Goal: Check status: Check status

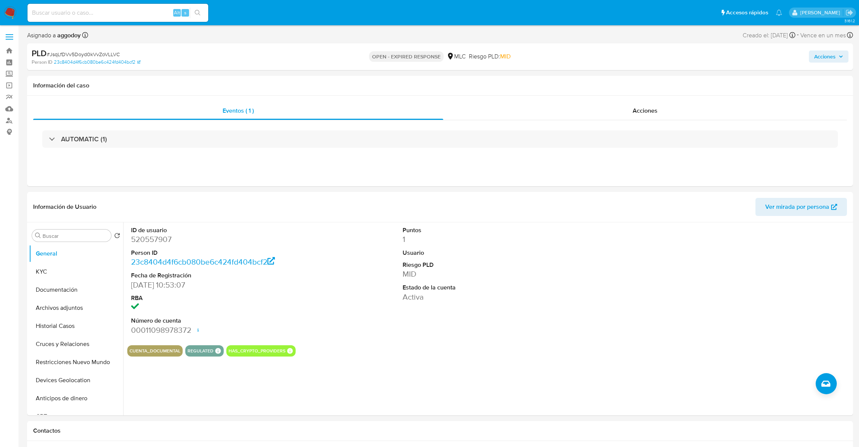
select select "10"
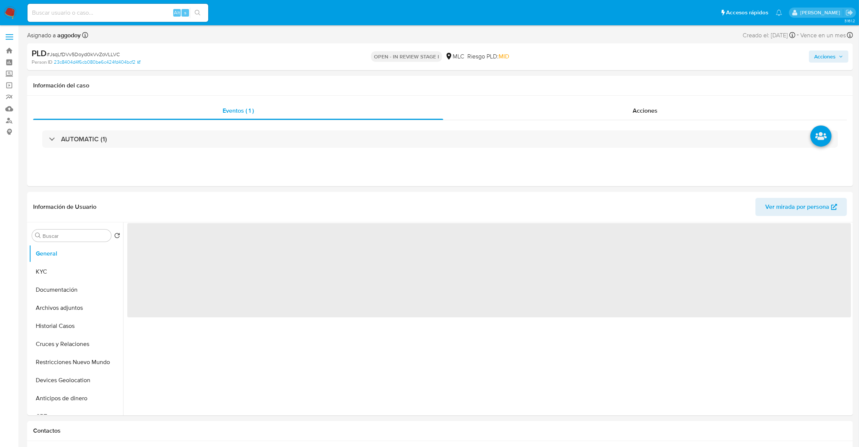
select select "10"
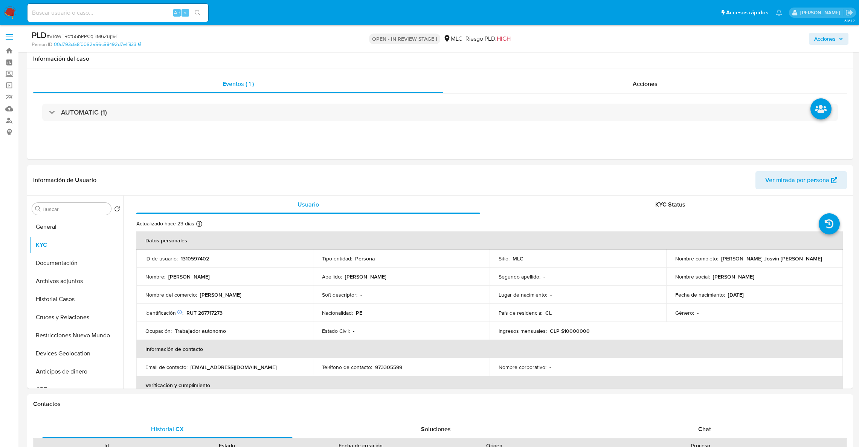
select select "10"
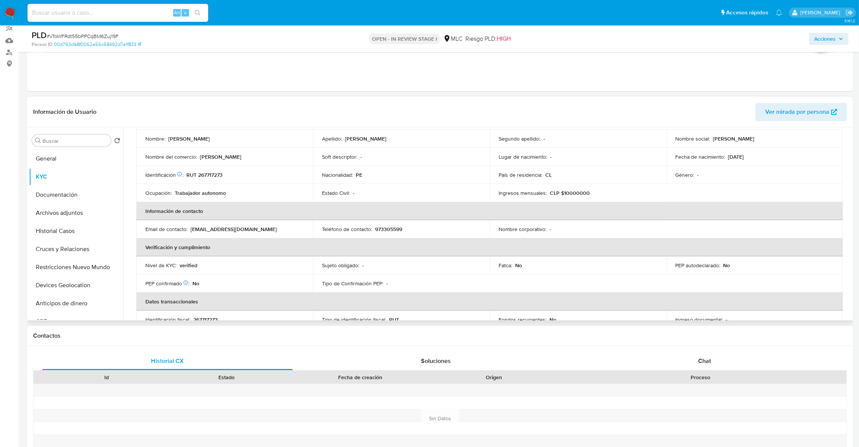
scroll to position [87, 0]
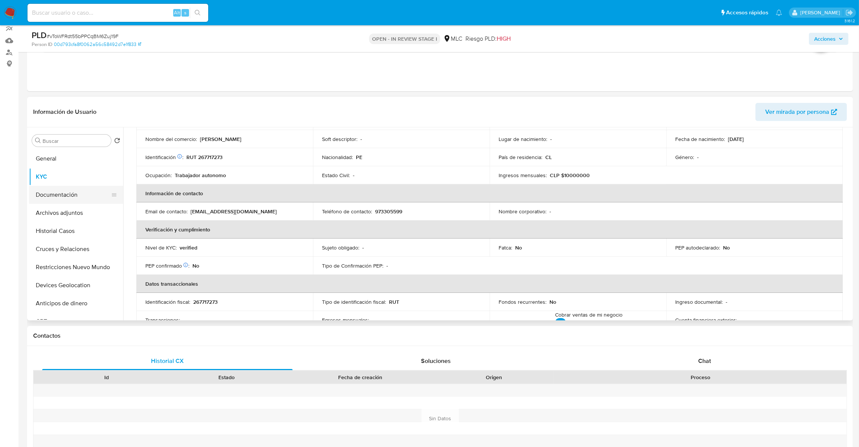
click at [66, 192] on button "Documentación" at bounding box center [73, 195] width 88 height 18
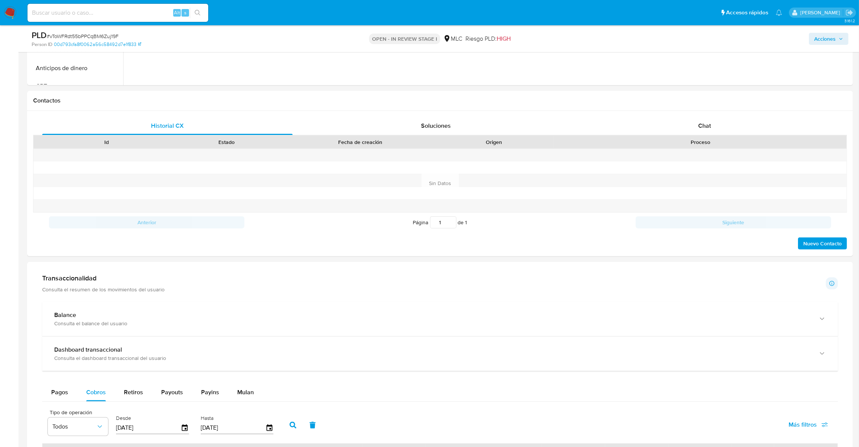
scroll to position [407, 0]
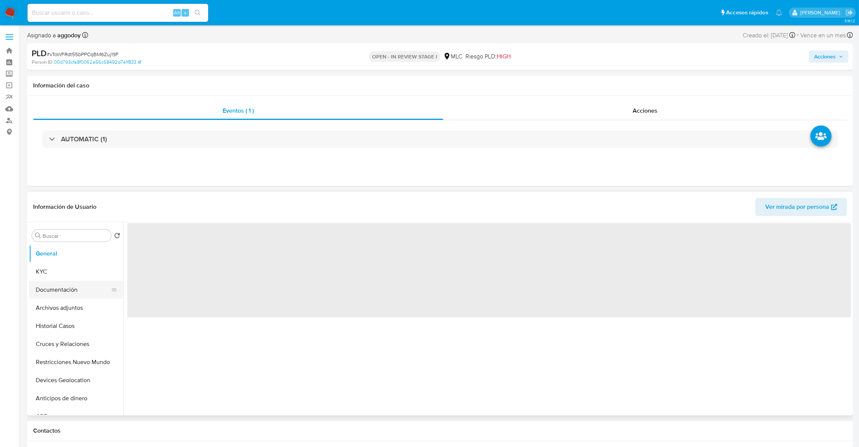
select select "10"
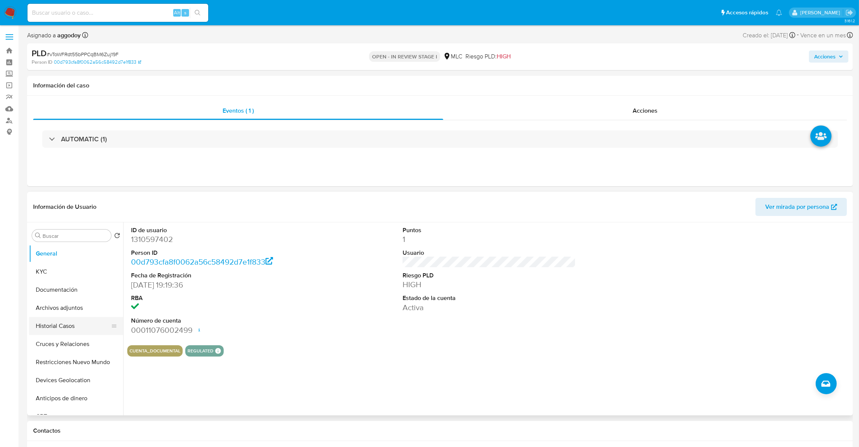
click at [54, 320] on button "Historial Casos" at bounding box center [73, 326] width 88 height 18
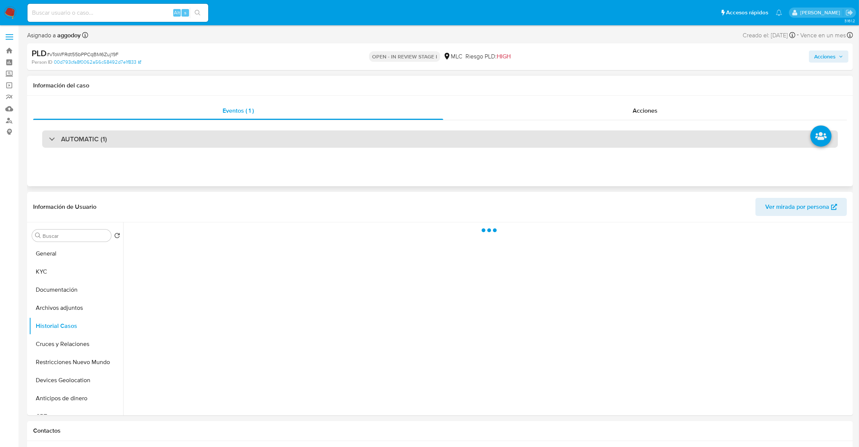
click at [615, 147] on div "AUTOMATIC (1)" at bounding box center [440, 138] width 796 height 17
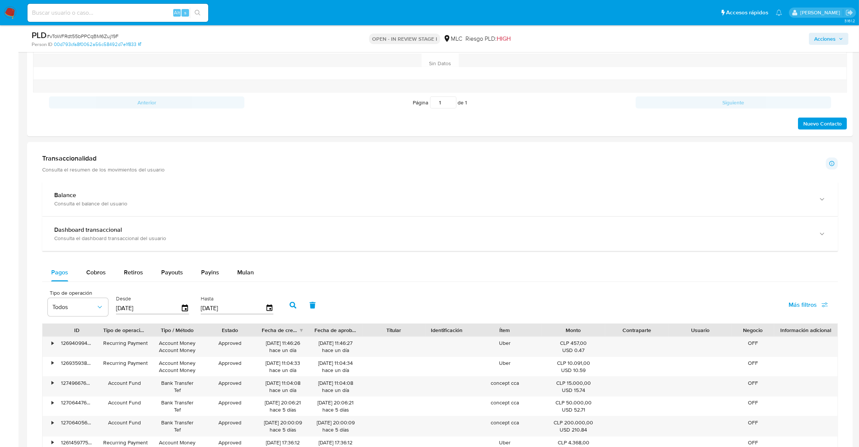
scroll to position [1017, 0]
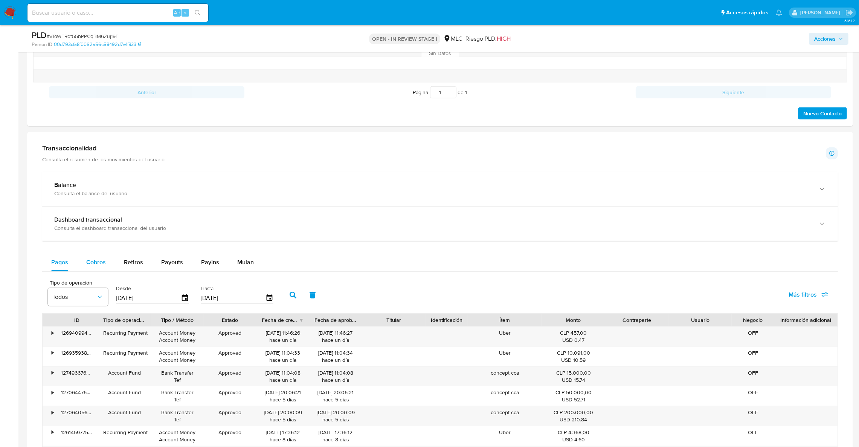
click at [106, 262] on button "Cobros" at bounding box center [96, 262] width 38 height 18
select select "10"
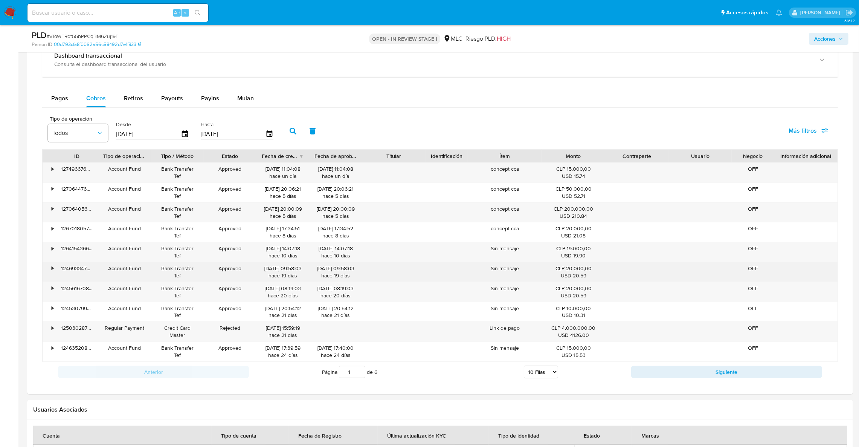
scroll to position [1263, 0]
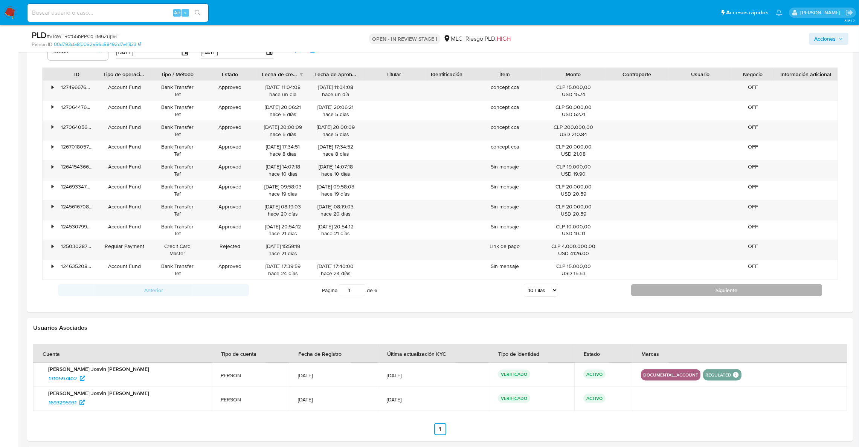
click at [681, 291] on button "Siguiente" at bounding box center [726, 290] width 191 height 12
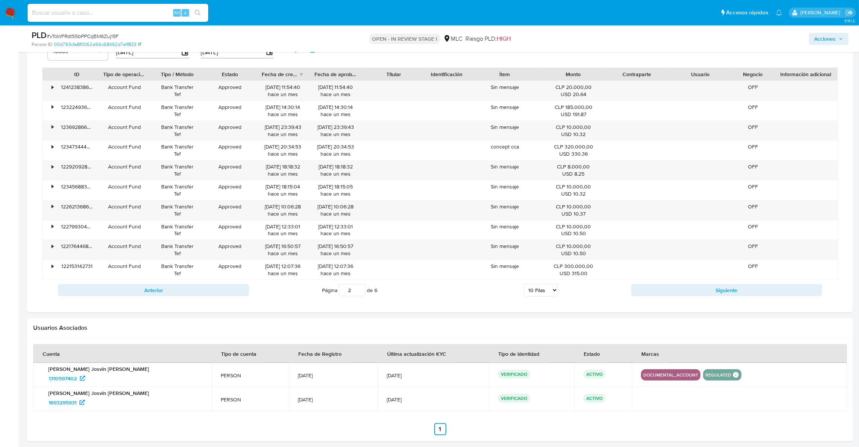
click at [685, 300] on div "Anterior Página 2 de 6 5 Filas 10 Filas 20 Filas 25 Filas 50 Filas 100 Filas Si…" at bounding box center [440, 290] width 796 height 20
click at [685, 295] on button "Siguiente" at bounding box center [726, 290] width 191 height 12
type input "3"
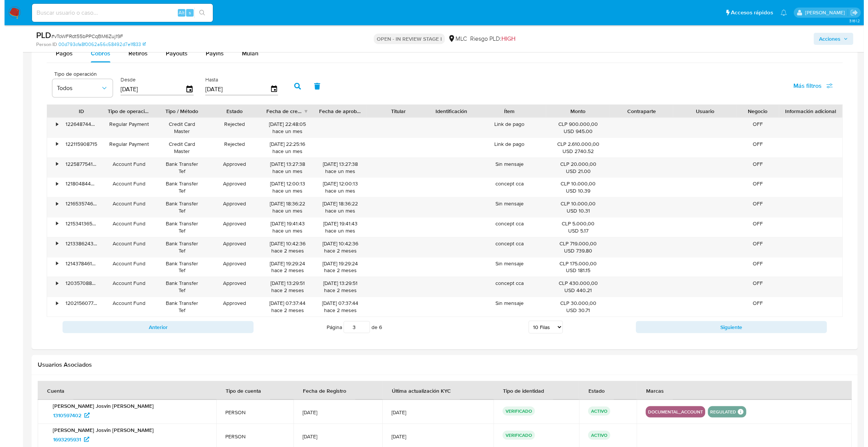
scroll to position [1206, 0]
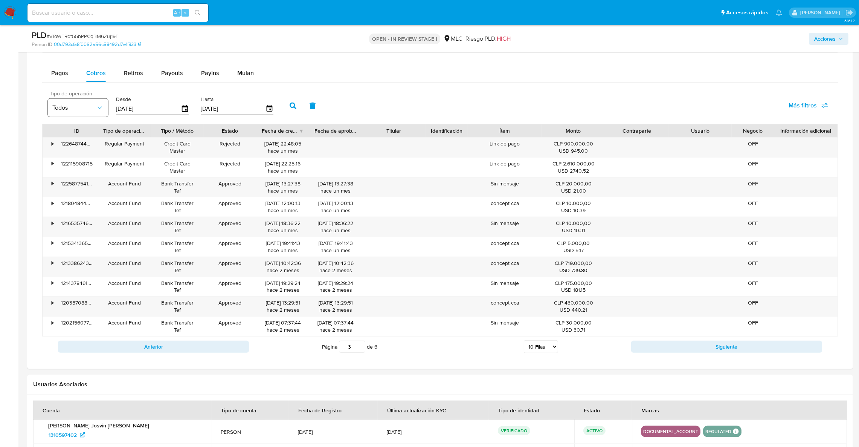
click at [87, 109] on span "Todos" at bounding box center [74, 108] width 44 height 8
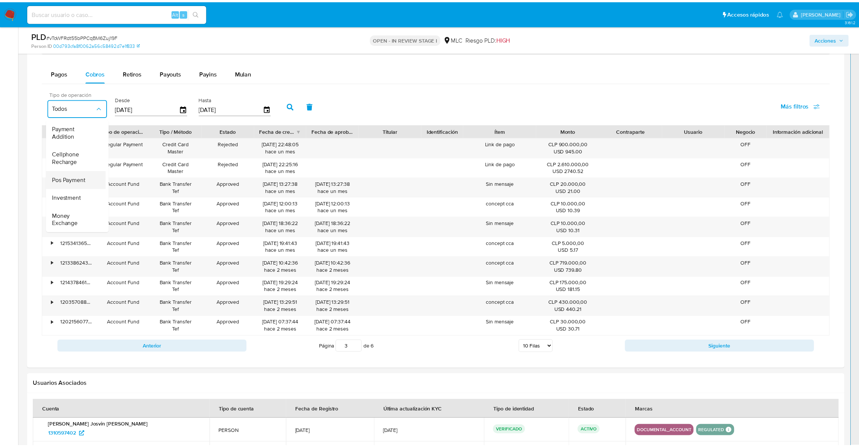
scroll to position [0, 0]
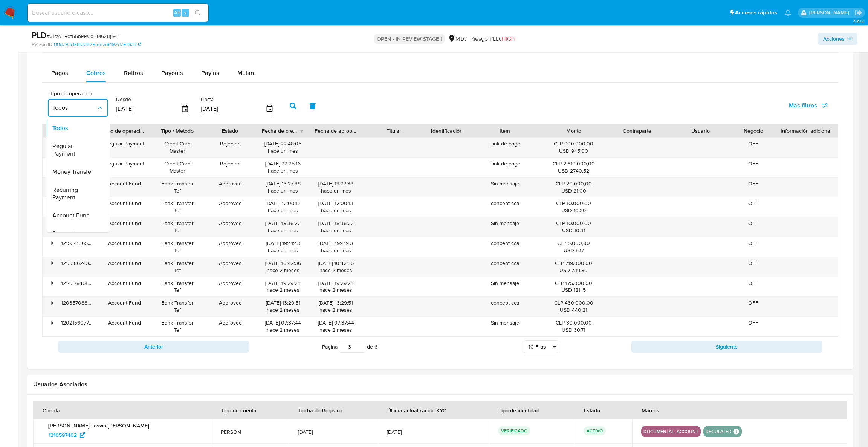
click at [583, 79] on div "Pagos Cobros Retiros Payouts Payins Mulan" at bounding box center [440, 73] width 796 height 18
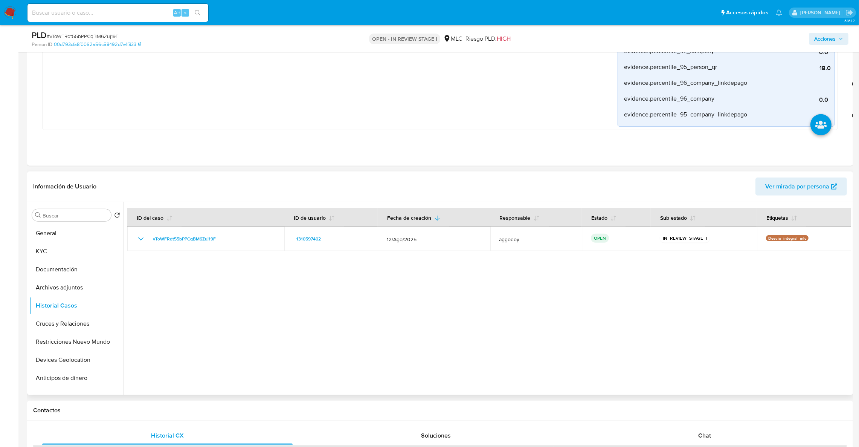
scroll to position [528, 0]
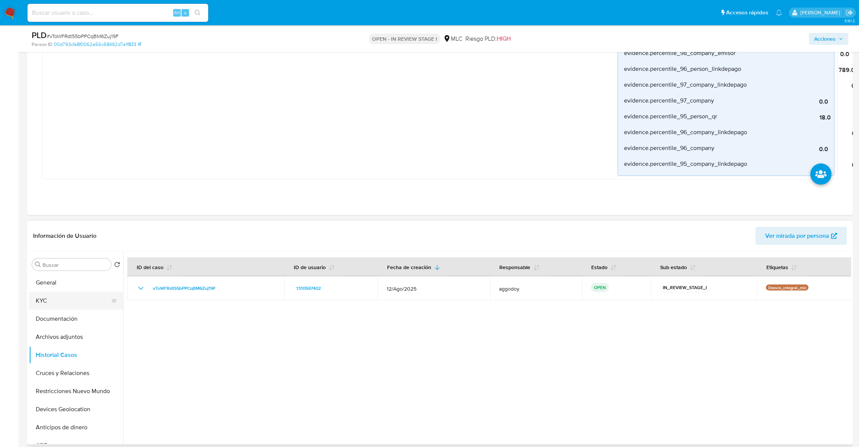
click at [49, 302] on button "KYC" at bounding box center [73, 301] width 88 height 18
